Goal: Register for event/course

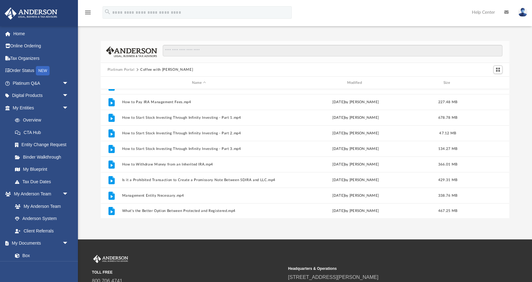
click at [113, 68] on button "Platinum Portal" at bounding box center [120, 70] width 27 height 6
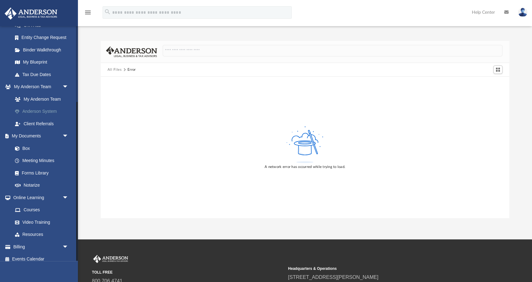
scroll to position [113, 0]
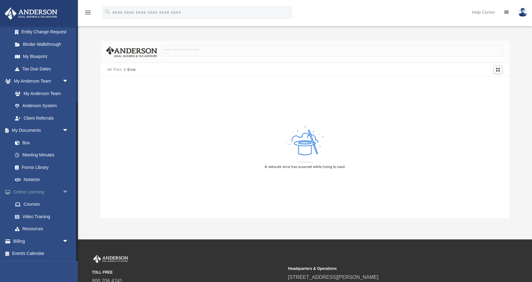
click at [28, 193] on link "Online Learning arrow_drop_down" at bounding box center [41, 192] width 74 height 12
click at [28, 217] on link "Video Training" at bounding box center [43, 216] width 69 height 12
click at [30, 202] on link "Courses" at bounding box center [43, 204] width 69 height 12
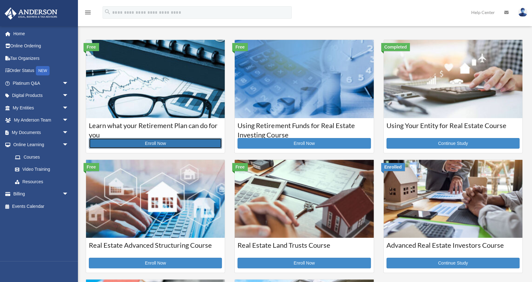
click at [146, 142] on link "Enroll Now" at bounding box center [155, 143] width 133 height 11
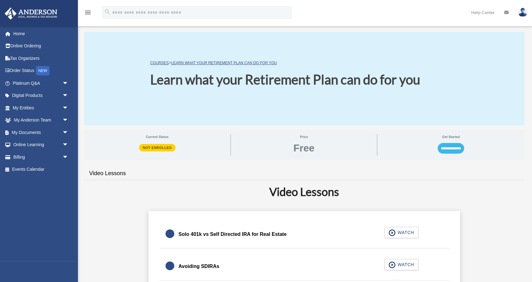
click at [448, 148] on input "**********" at bounding box center [450, 148] width 26 height 11
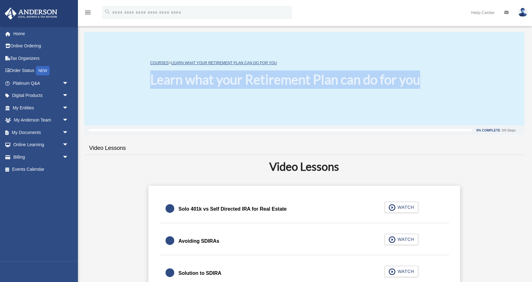
drag, startPoint x: 152, startPoint y: 81, endPoint x: 438, endPoint y: 92, distance: 286.7
click at [438, 92] on div "COURSES > Learn what your Retirement Plan can do for you Learn what your Retire…" at bounding box center [304, 78] width 440 height 93
copy h1 "Learn what your Retirement Plan can do for you"
click at [396, 205] on span "WATCH" at bounding box center [404, 207] width 18 height 6
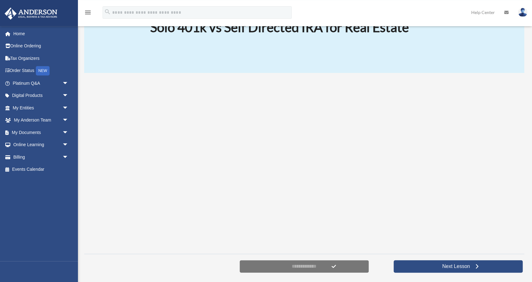
scroll to position [65, 0]
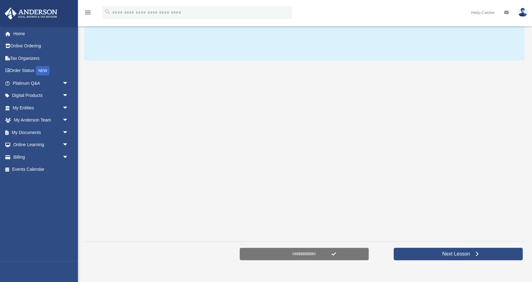
click at [482, 119] on div at bounding box center [304, 151] width 440 height 172
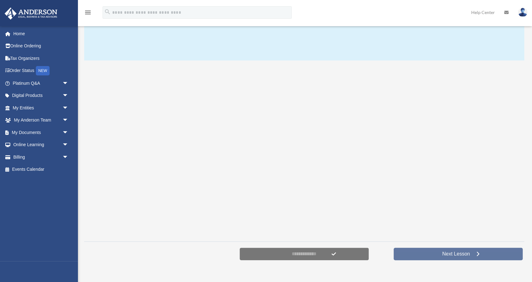
click at [441, 251] on span "Next Lesson" at bounding box center [456, 254] width 38 height 6
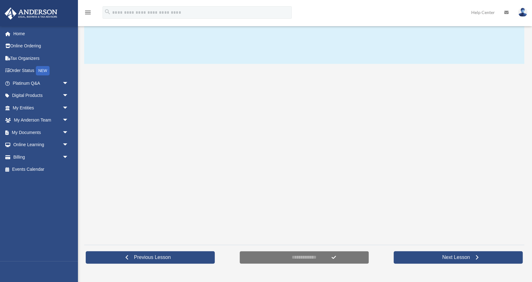
scroll to position [65, 0]
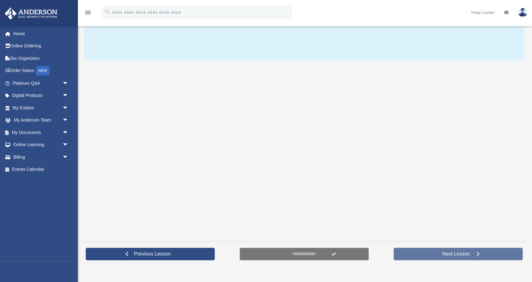
click at [437, 251] on link "Next Lesson" at bounding box center [457, 254] width 129 height 12
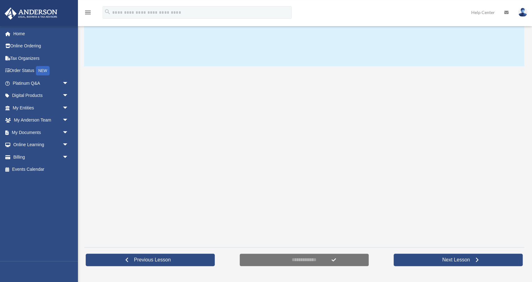
scroll to position [65, 0]
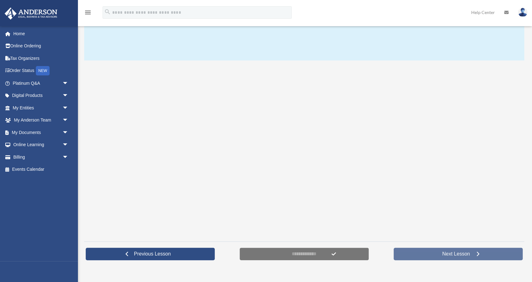
click at [446, 251] on span "Next Lesson" at bounding box center [456, 254] width 38 height 6
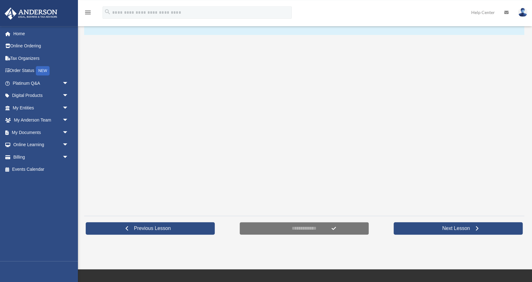
scroll to position [97, 0]
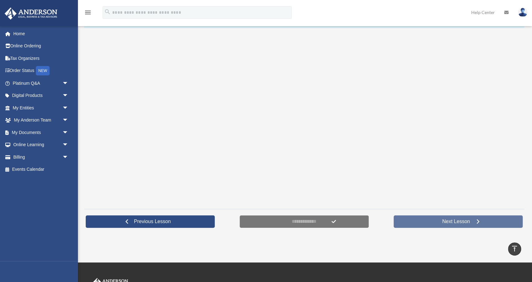
click at [457, 220] on span "Next Lesson" at bounding box center [456, 221] width 38 height 6
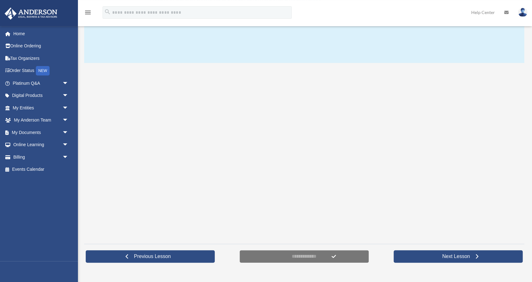
scroll to position [65, 0]
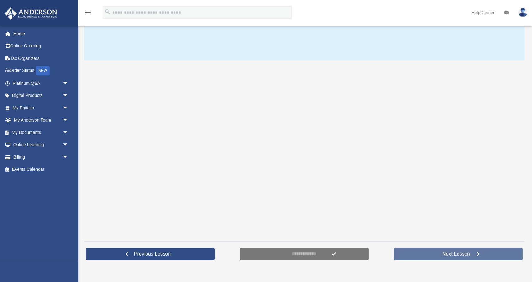
click at [439, 253] on span "Next Lesson" at bounding box center [456, 254] width 38 height 6
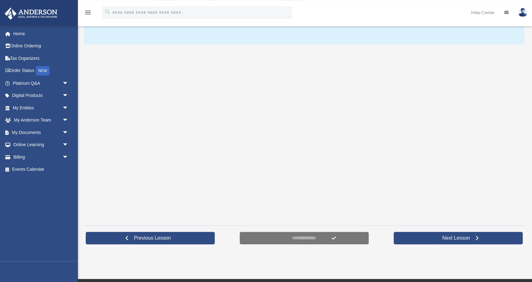
scroll to position [97, 0]
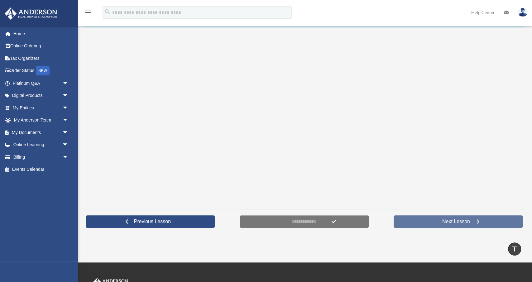
click at [430, 222] on link "Next Lesson" at bounding box center [457, 221] width 129 height 12
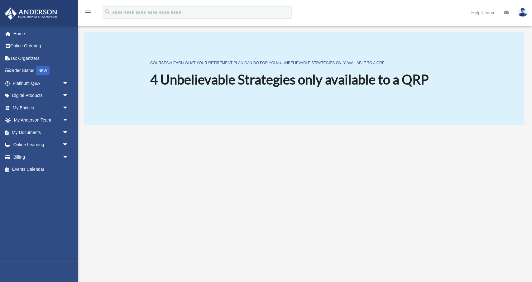
click at [161, 64] on link "COURSES" at bounding box center [159, 63] width 18 height 4
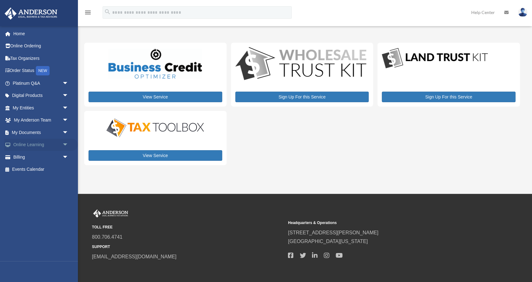
click at [64, 144] on span "arrow_drop_down" at bounding box center [68, 145] width 12 height 13
click at [33, 157] on link "Courses" at bounding box center [43, 157] width 69 height 12
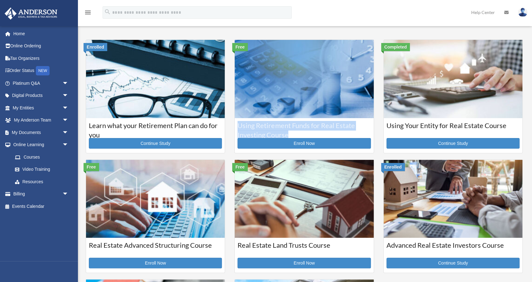
drag, startPoint x: 239, startPoint y: 126, endPoint x: 291, endPoint y: 136, distance: 52.8
click at [291, 136] on div "Using Retirement Funds for Real Estate Investing Course Enroll Now" at bounding box center [304, 135] width 139 height 35
click at [301, 142] on link "Enroll Now" at bounding box center [303, 143] width 133 height 11
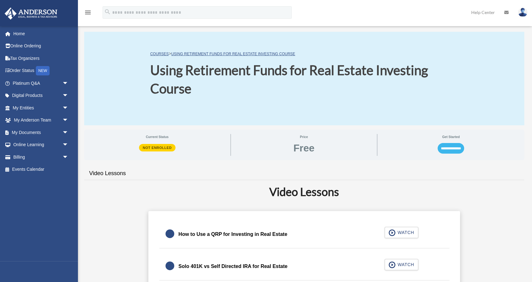
click at [445, 150] on input "**********" at bounding box center [450, 148] width 26 height 11
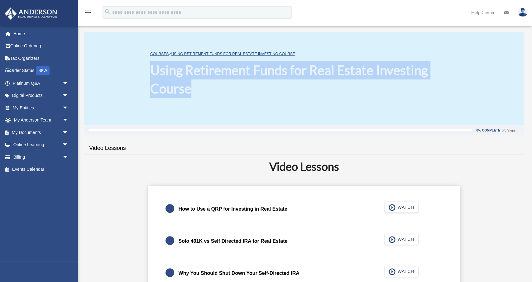
drag, startPoint x: 152, startPoint y: 70, endPoint x: 192, endPoint y: 86, distance: 43.0
click at [192, 86] on h1 "Using Retirement Funds for Real Estate Investing Course" at bounding box center [304, 79] width 308 height 37
copy h1 "Using Retirement Funds for Real Estate Investing Course"
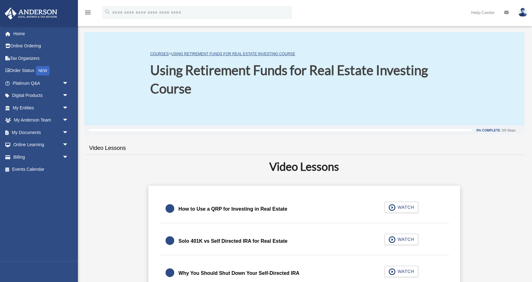
click at [266, 133] on div "0% Complete 0/0 Steps" at bounding box center [304, 130] width 440 height 10
click at [59, 145] on link "Online Learning arrow_drop_down" at bounding box center [41, 145] width 74 height 12
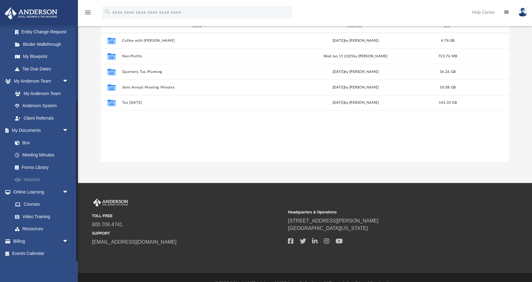
scroll to position [65, 0]
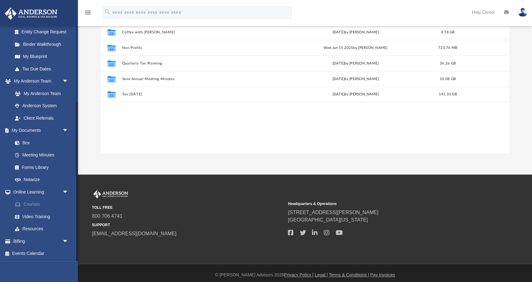
click at [31, 206] on link "Courses" at bounding box center [43, 204] width 69 height 12
